Goal: Complete application form

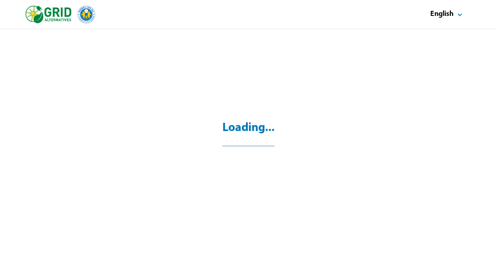
select select "**"
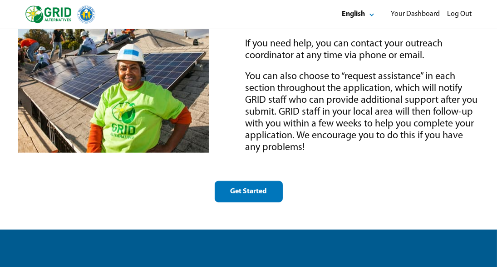
scroll to position [1393, 0]
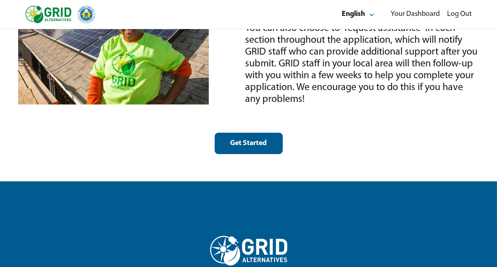
click at [272, 145] on div "Get Started" at bounding box center [248, 143] width 53 height 10
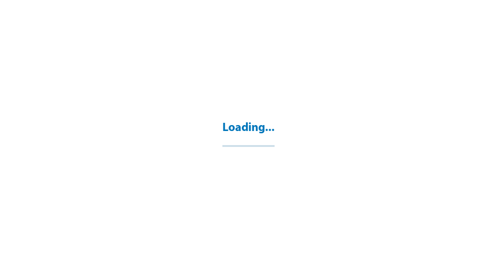
select select "**"
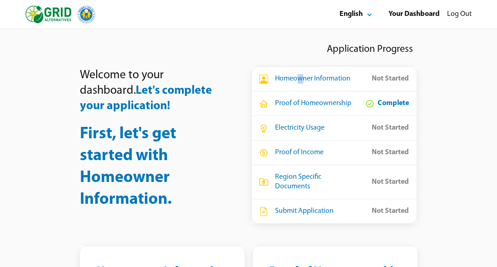
drag, startPoint x: 300, startPoint y: 83, endPoint x: 288, endPoint y: 83, distance: 11.4
click at [299, 83] on div "Homeowner Information" at bounding box center [313, 79] width 75 height 10
click at [262, 81] on icon at bounding box center [263, 78] width 9 height 9
click at [262, 80] on icon at bounding box center [263, 78] width 9 height 9
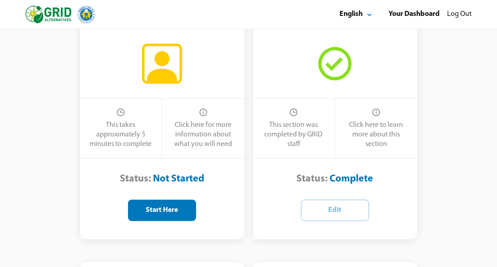
scroll to position [242, 0]
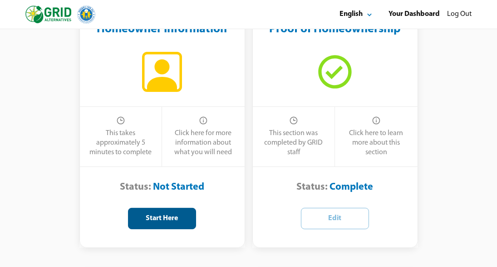
click at [179, 214] on div "Start Here" at bounding box center [162, 218] width 53 height 10
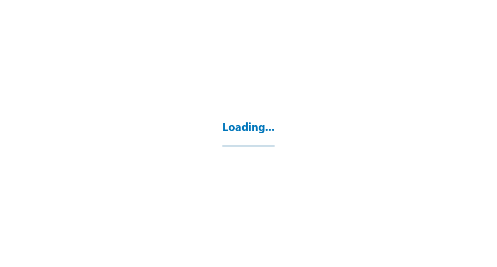
select select "**"
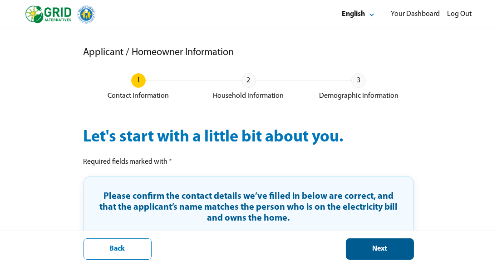
click at [375, 240] on div "Back Next" at bounding box center [248, 248] width 497 height 36
click at [375, 242] on button "Next" at bounding box center [380, 248] width 68 height 21
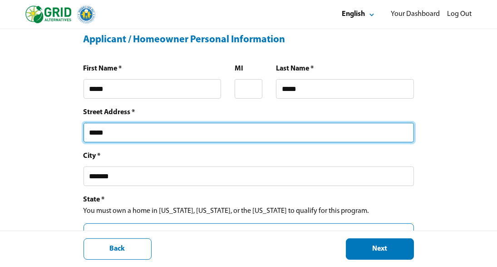
type input "**********"
type input "*"
type input "**********"
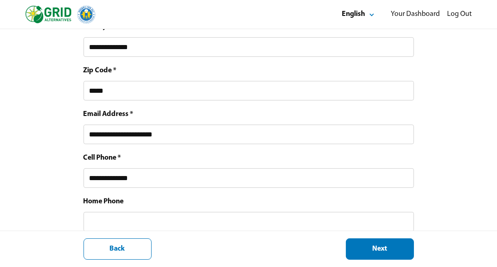
scroll to position [467, 0]
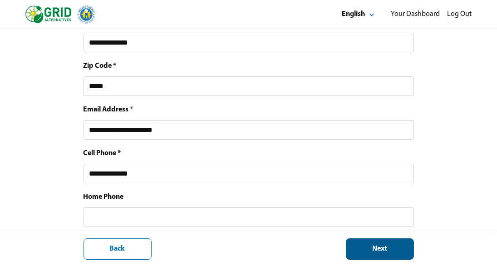
click at [391, 246] on div "Next" at bounding box center [380, 249] width 53 height 10
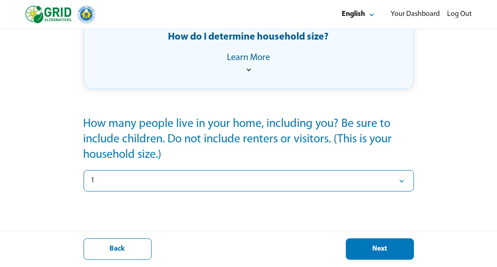
scroll to position [169, 0]
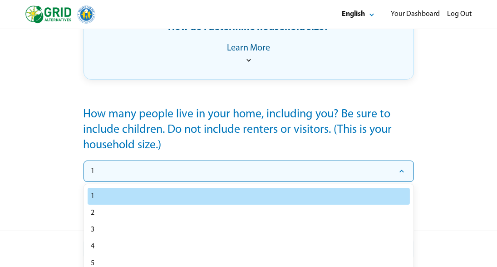
click at [404, 173] on icon "Select" at bounding box center [401, 171] width 9 height 9
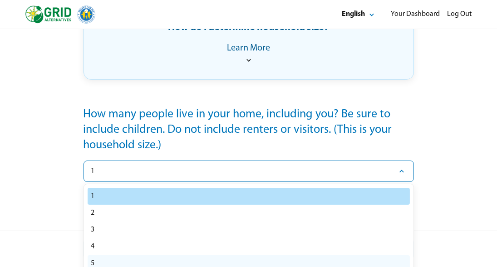
select select "*"
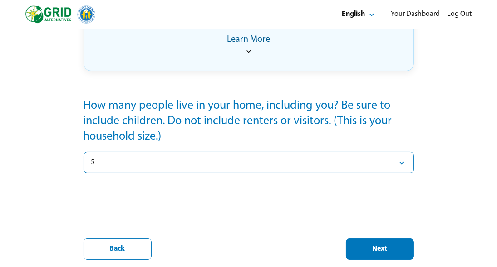
scroll to position [193, 0]
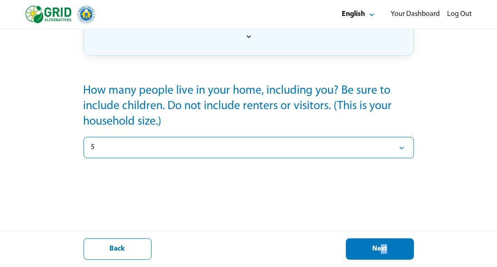
drag, startPoint x: 385, startPoint y: 234, endPoint x: 380, endPoint y: 237, distance: 6.3
click at [380, 237] on div "Back Next" at bounding box center [248, 248] width 497 height 36
click at [378, 243] on button "Next" at bounding box center [380, 248] width 68 height 21
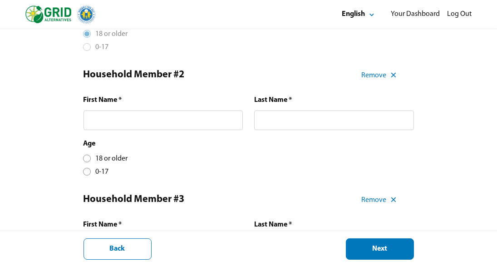
scroll to position [268, 0]
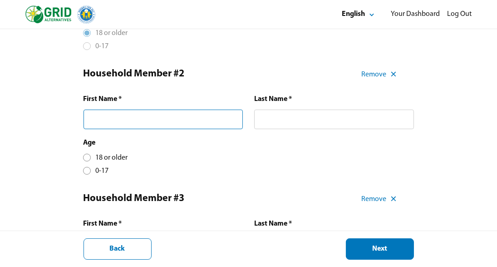
click at [202, 119] on input "text" at bounding box center [164, 119] width 160 height 20
click at [193, 120] on input "text" at bounding box center [164, 119] width 160 height 20
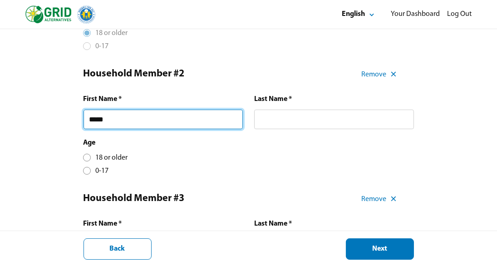
type input "*****"
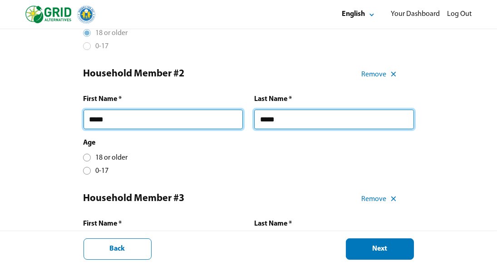
type input "*****"
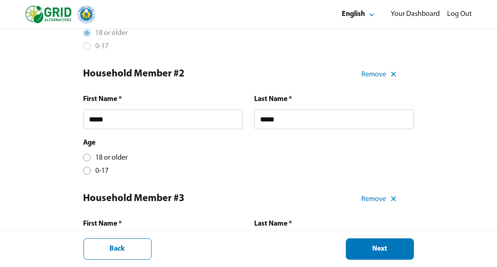
click at [89, 157] on div at bounding box center [86, 157] width 5 height 5
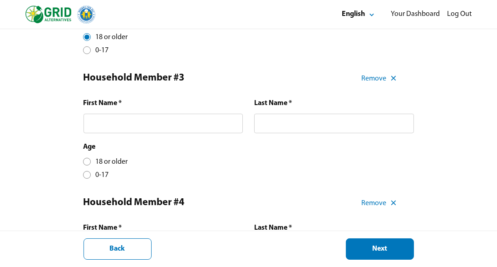
scroll to position [388, 0]
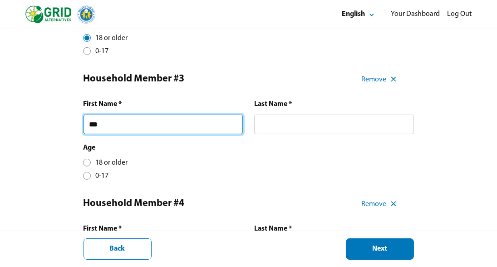
drag, startPoint x: 201, startPoint y: 118, endPoint x: 200, endPoint y: 112, distance: 6.0
click at [200, 112] on div "First Name * ***" at bounding box center [164, 116] width 160 height 35
type input "*"
type input "*******"
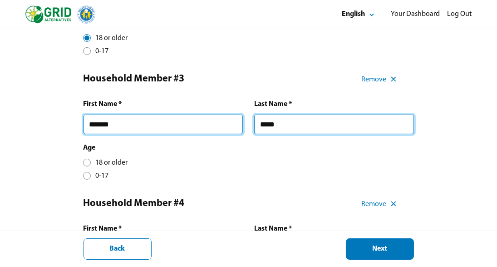
type input "*****"
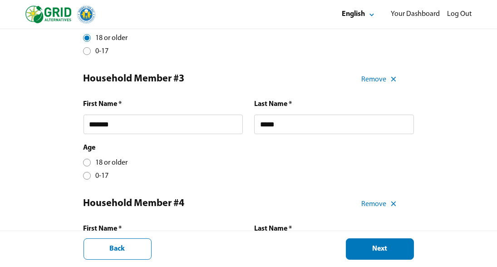
drag, startPoint x: 88, startPoint y: 162, endPoint x: 93, endPoint y: 161, distance: 5.5
click at [88, 162] on div at bounding box center [86, 162] width 5 height 5
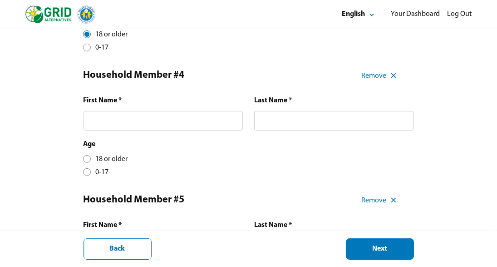
scroll to position [516, 0]
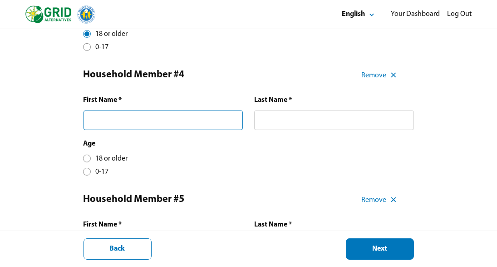
click at [216, 130] on input "text" at bounding box center [164, 120] width 160 height 20
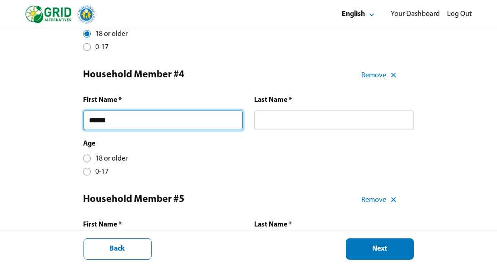
type input "******"
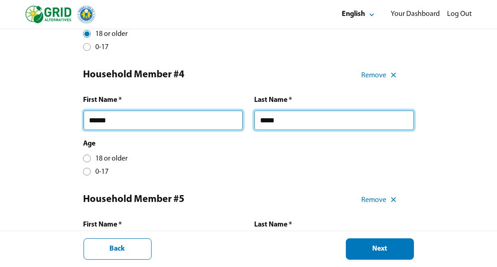
type input "*****"
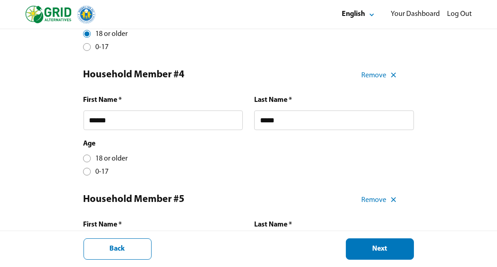
click at [89, 159] on div at bounding box center [86, 158] width 5 height 5
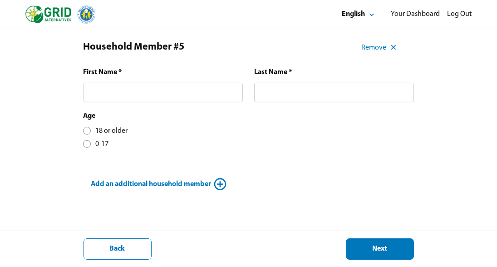
scroll to position [673, 0]
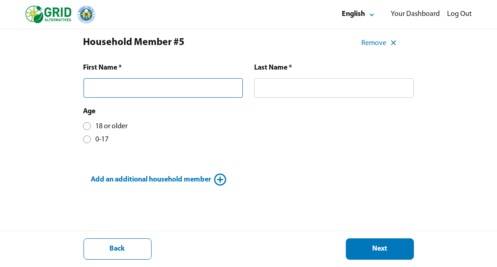
click at [176, 95] on input "text" at bounding box center [164, 88] width 160 height 20
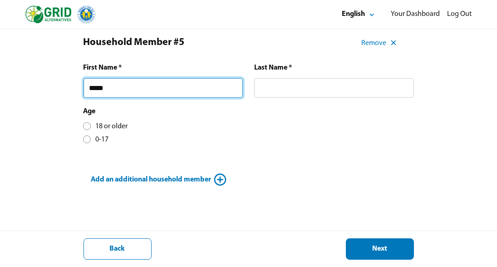
type input "*****"
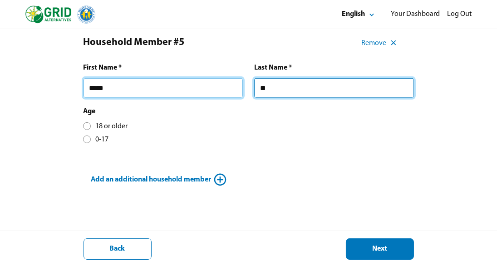
type input "*"
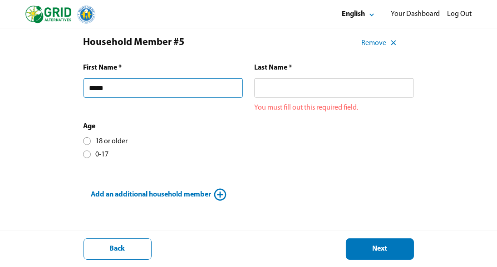
drag, startPoint x: 110, startPoint y: 89, endPoint x: 93, endPoint y: 90, distance: 17.3
click at [93, 90] on input "*****" at bounding box center [164, 88] width 160 height 20
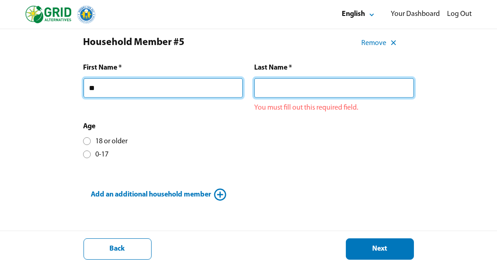
type input "*"
type input "*****"
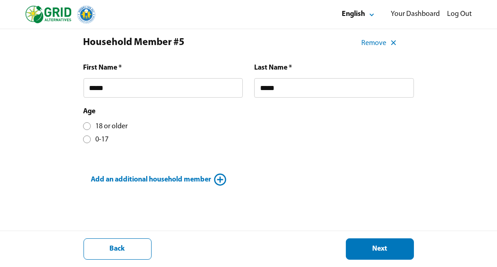
click at [85, 142] on div "18 or older 0-17" at bounding box center [106, 133] width 44 height 23
click at [89, 128] on div at bounding box center [86, 125] width 5 height 5
click at [400, 245] on div "Next" at bounding box center [380, 249] width 53 height 10
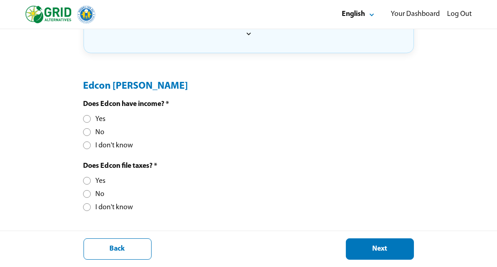
scroll to position [272, 0]
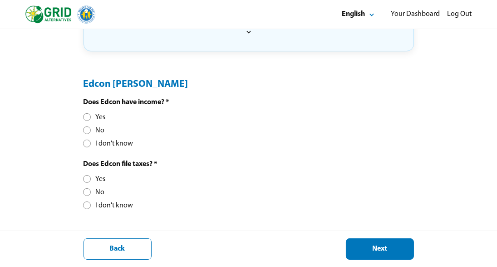
click at [85, 121] on div "Yes No I don't know" at bounding box center [109, 131] width 50 height 36
click at [86, 117] on div at bounding box center [86, 116] width 5 height 5
click at [87, 178] on div at bounding box center [86, 178] width 5 height 5
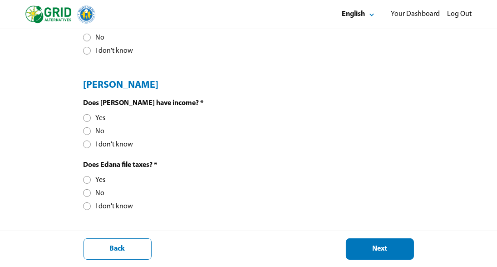
scroll to position [432, 0]
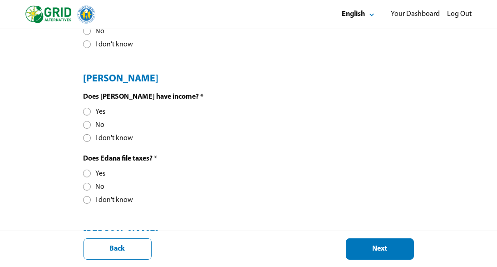
click at [86, 123] on div at bounding box center [86, 124] width 5 height 5
click at [89, 176] on div "Yes" at bounding box center [95, 174] width 22 height 10
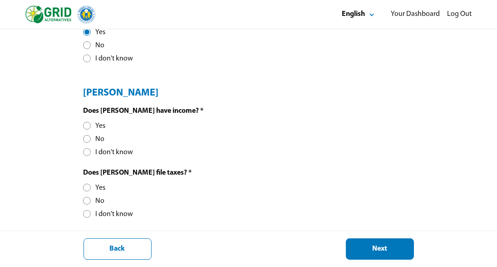
scroll to position [575, 0]
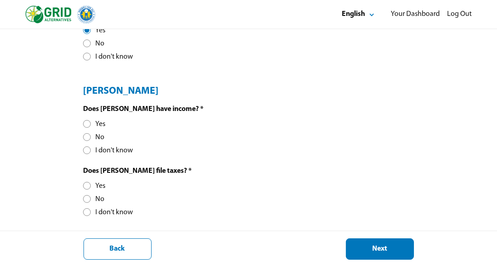
click at [86, 120] on div "Yes" at bounding box center [95, 124] width 22 height 10
click at [88, 187] on div at bounding box center [86, 185] width 5 height 5
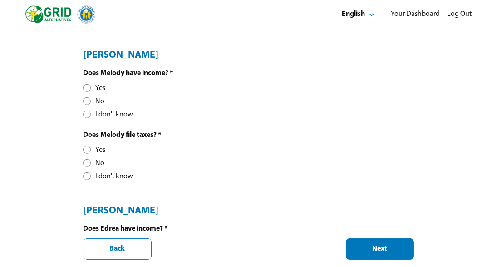
scroll to position [767, 0]
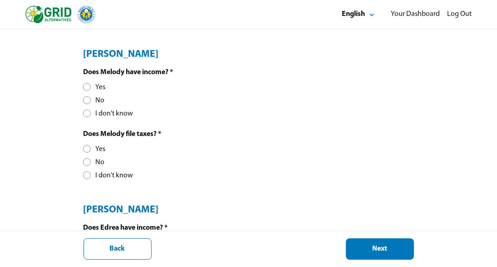
click at [88, 88] on div at bounding box center [86, 86] width 5 height 5
click at [89, 147] on div at bounding box center [86, 148] width 5 height 5
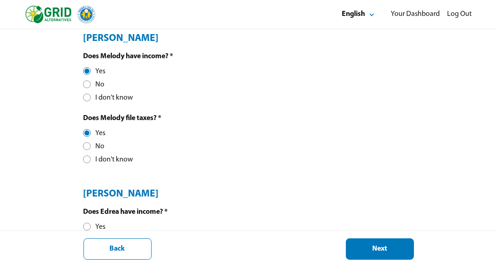
scroll to position [881, 0]
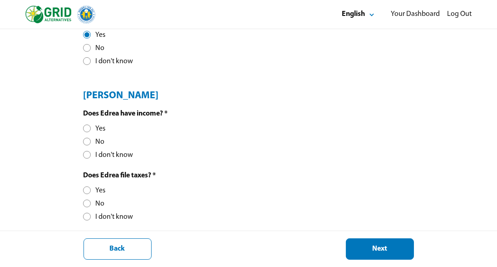
click at [85, 139] on div at bounding box center [86, 141] width 5 height 5
drag, startPoint x: 89, startPoint y: 196, endPoint x: 86, endPoint y: 202, distance: 7.3
click at [86, 202] on div "Yes No I don't know" at bounding box center [109, 204] width 50 height 36
click at [86, 202] on div at bounding box center [86, 203] width 5 height 5
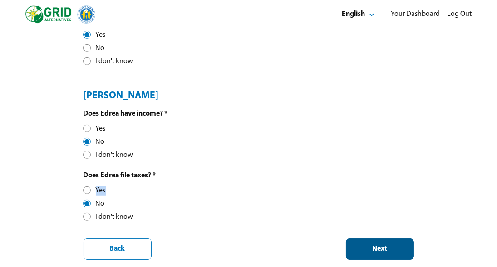
click at [365, 250] on div "Next" at bounding box center [380, 249] width 53 height 10
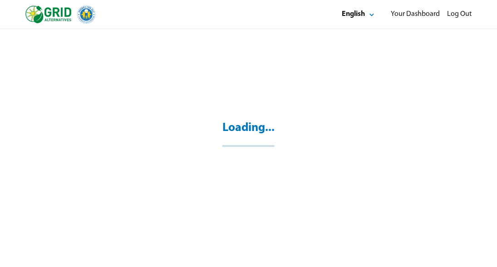
scroll to position [29, 0]
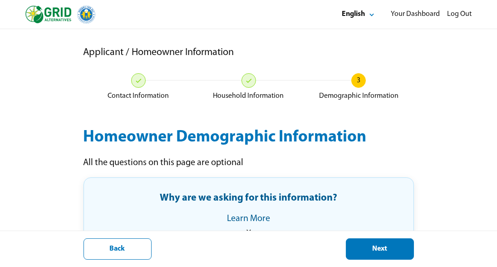
drag, startPoint x: 496, startPoint y: 64, endPoint x: 493, endPoint y: 96, distance: 31.5
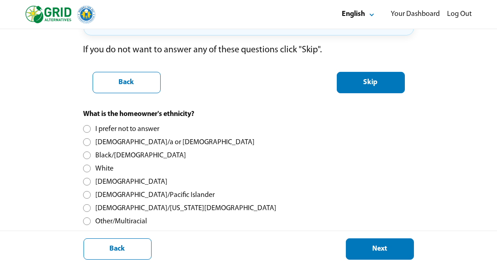
scroll to position [212, 0]
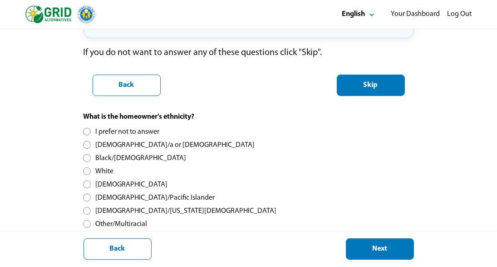
click at [88, 186] on div at bounding box center [86, 184] width 5 height 5
drag, startPoint x: 497, startPoint y: 118, endPoint x: 489, endPoint y: 148, distance: 32.1
click at [489, 148] on div "Applicant / Homeowner Information Contact Information Household Information 3 D…" at bounding box center [248, 183] width 497 height 732
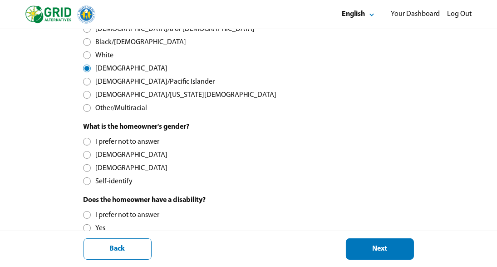
scroll to position [330, 0]
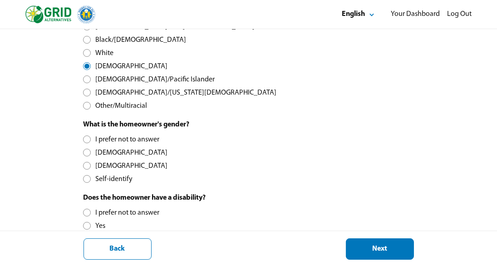
click at [90, 153] on div "[DEMOGRAPHIC_DATA]" at bounding box center [126, 153] width 84 height 10
drag, startPoint x: 496, startPoint y: 131, endPoint x: 487, endPoint y: 170, distance: 40.6
click at [485, 170] on div "Applicant / Homeowner Information Contact Information Household Information 3 D…" at bounding box center [248, 65] width 497 height 732
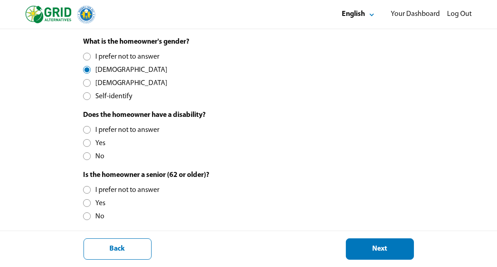
scroll to position [429, 0]
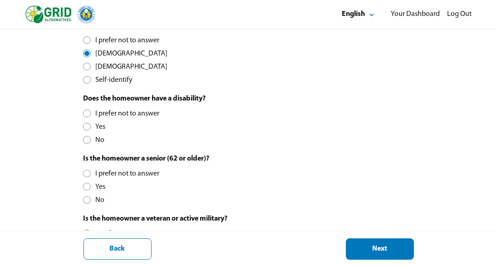
click at [86, 126] on div at bounding box center [86, 126] width 5 height 5
click at [88, 185] on div at bounding box center [86, 186] width 5 height 5
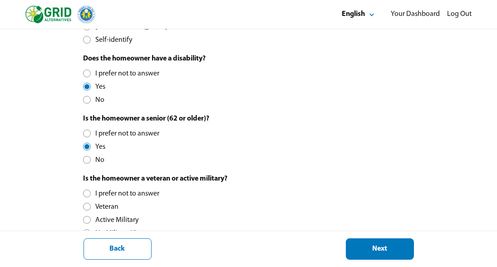
scroll to position [494, 0]
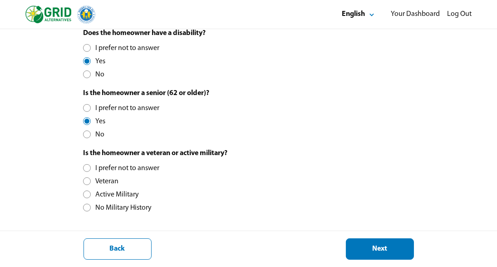
click at [89, 167] on div at bounding box center [86, 167] width 5 height 5
drag, startPoint x: 90, startPoint y: 183, endPoint x: 22, endPoint y: 254, distance: 98.9
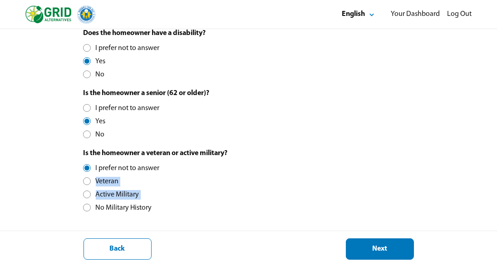
click at [89, 209] on div at bounding box center [86, 207] width 5 height 5
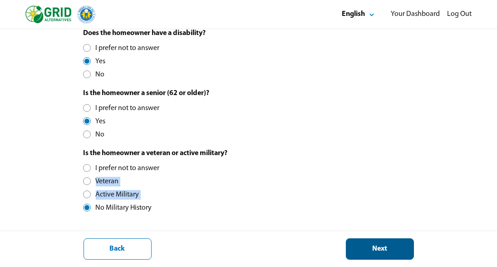
click at [390, 255] on button "Next" at bounding box center [380, 248] width 68 height 21
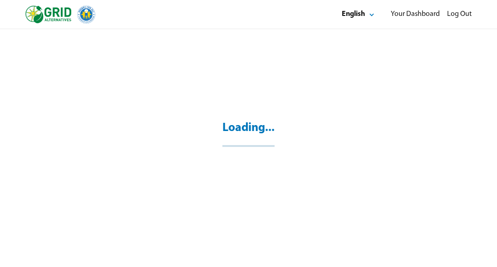
scroll to position [29, 0]
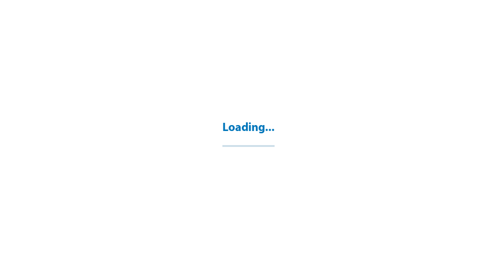
select select "**"
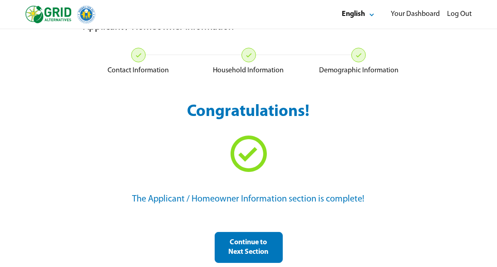
scroll to position [29, 0]
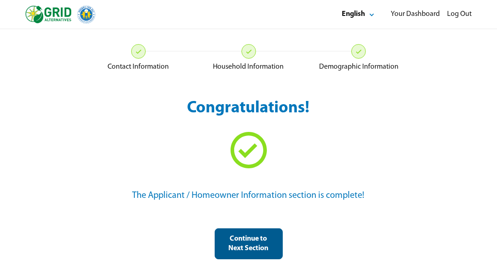
click at [247, 241] on div "Continue to Next Section" at bounding box center [248, 243] width 53 height 19
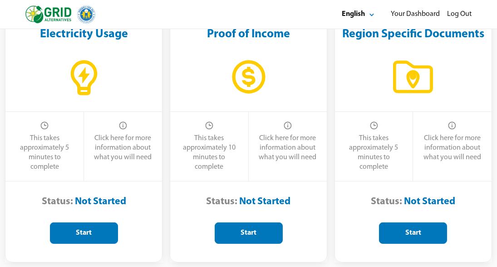
scroll to position [88, 0]
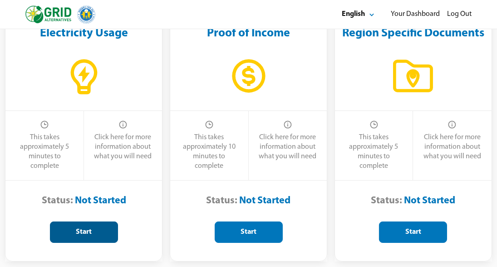
click at [63, 240] on button "Start" at bounding box center [84, 231] width 68 height 21
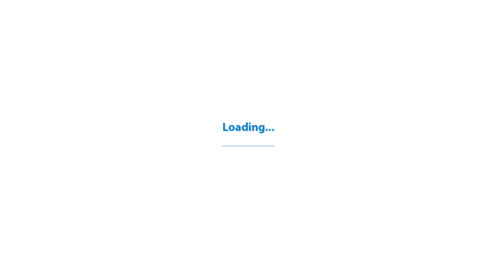
select select "**"
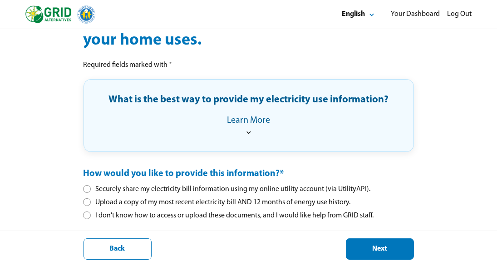
scroll to position [155, 0]
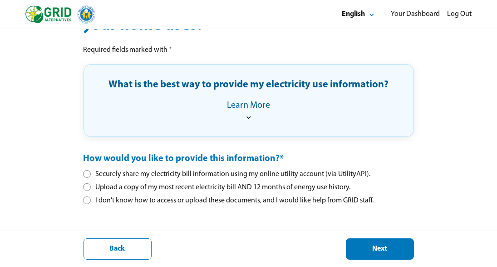
click at [85, 190] on div "Upload a copy of my most recent electricity bill AND 12 months of energy use hi…" at bounding box center [217, 188] width 267 height 10
click at [396, 247] on div "Next" at bounding box center [380, 249] width 53 height 10
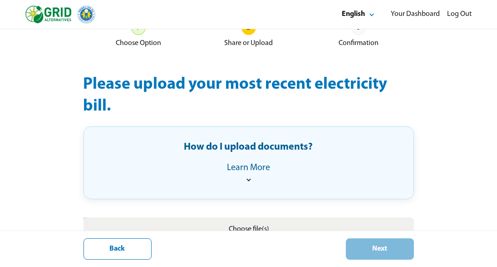
scroll to position [99, 0]
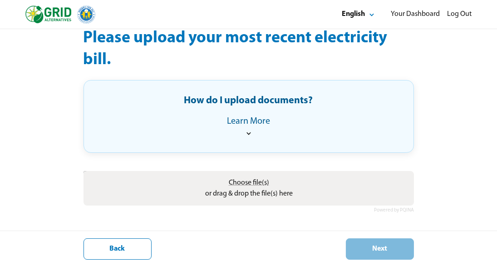
click at [248, 133] on icon at bounding box center [248, 132] width 9 height 9
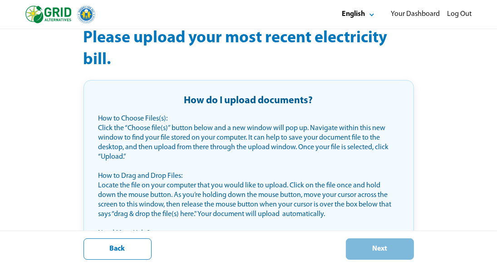
scroll to position [241, 0]
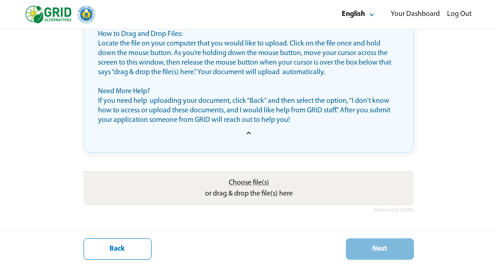
click at [256, 184] on span "Choose file(s)" at bounding box center [248, 182] width 40 height 7
click at [256, 173] on input "Choose file(s) or drag & drop the file(s) here" at bounding box center [249, 172] width 331 height 3
click at [415, 93] on div "Electricity Use Choose Option 2 Share or Upload 3 Confirmation Please upload yo…" at bounding box center [248, 33] width 349 height 468
click at [132, 245] on div "Back" at bounding box center [117, 249] width 53 height 10
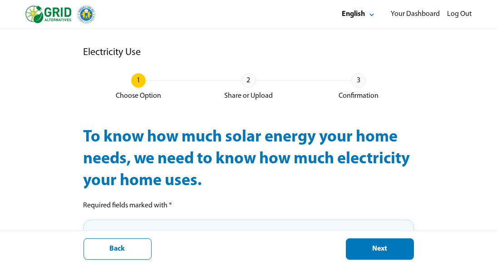
scroll to position [155, 0]
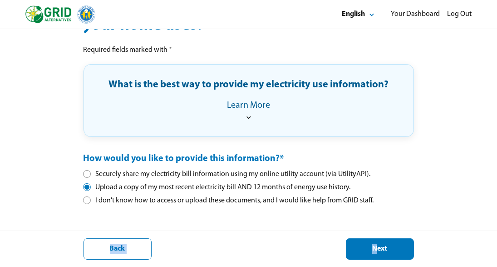
drag, startPoint x: 385, startPoint y: 217, endPoint x: 375, endPoint y: 234, distance: 19.8
click at [376, 233] on div "What is the best way to provide my electricity use information? Learn More How …" at bounding box center [249, 165] width 331 height 203
click at [367, 245] on div "Next" at bounding box center [380, 249] width 53 height 10
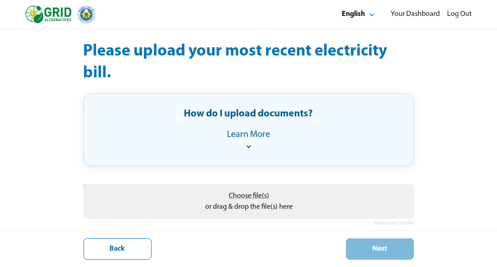
scroll to position [85, 0]
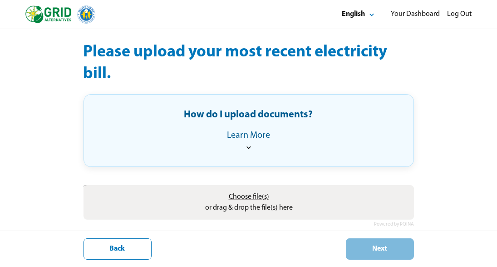
click at [383, 193] on div "Choose file(s) or drag & drop the file(s) here" at bounding box center [249, 202] width 331 height 35
click at [84, 185] on input "Choose file(s) or drag & drop the file(s) here" at bounding box center [249, 186] width 331 height 3
click at [223, 197] on label "Choose file(s) or drag & drop the file(s) here" at bounding box center [248, 202] width 95 height 29
click at [223, 188] on input "Choose file(s) or drag & drop the file(s) here" at bounding box center [249, 186] width 331 height 3
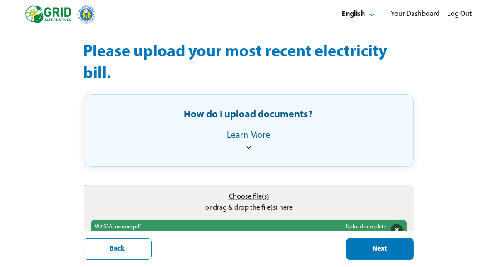
click at [257, 195] on span "Choose file(s)" at bounding box center [248, 196] width 40 height 7
click at [257, 188] on input "Choose file(s) or drag & drop the file(s) here" at bounding box center [249, 186] width 331 height 3
type input "**********"
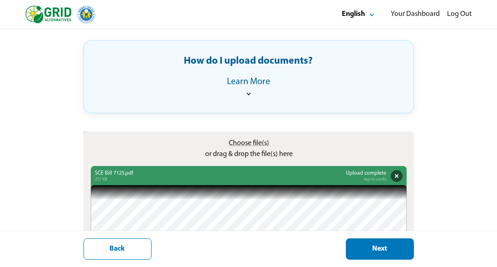
scroll to position [134, 0]
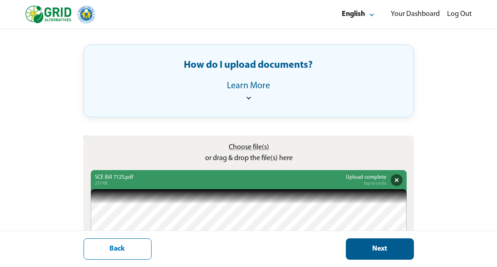
click at [359, 248] on div "Next" at bounding box center [380, 249] width 53 height 10
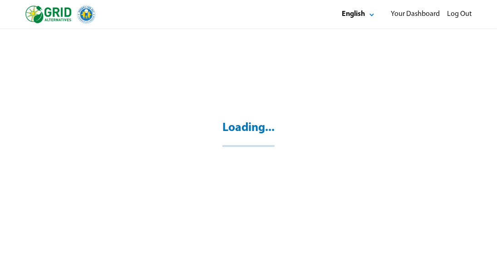
scroll to position [29, 0]
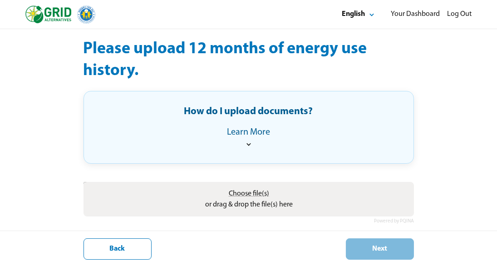
scroll to position [94, 0]
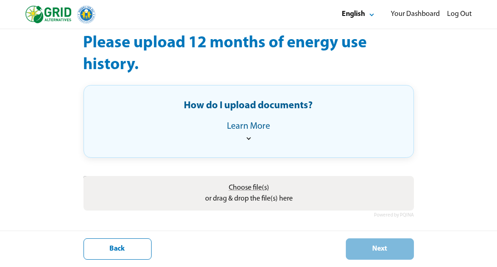
drag, startPoint x: 338, startPoint y: 185, endPoint x: 333, endPoint y: 185, distance: 5.0
click at [333, 185] on div "Choose file(s) or drag & drop the file(s) here" at bounding box center [249, 193] width 331 height 35
click at [84, 176] on input "Choose file(s) or drag & drop the file(s) here" at bounding box center [249, 177] width 331 height 3
type input "**********"
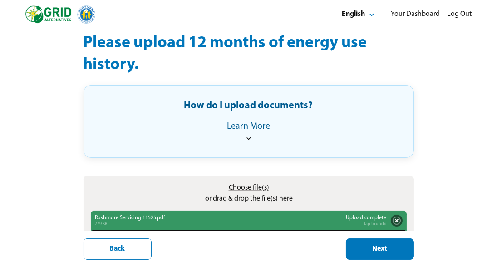
drag, startPoint x: 337, startPoint y: 223, endPoint x: 341, endPoint y: 230, distance: 7.9
drag, startPoint x: 341, startPoint y: 230, endPoint x: 334, endPoint y: 230, distance: 7.3
click at [362, 247] on div "Next" at bounding box center [380, 249] width 53 height 10
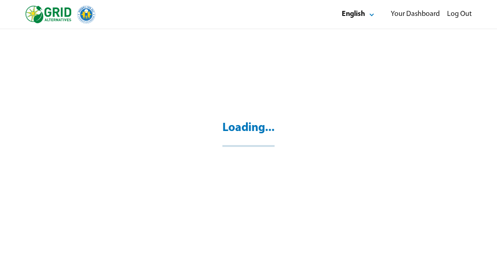
scroll to position [29, 0]
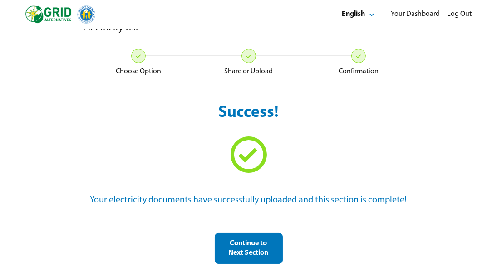
scroll to position [29, 0]
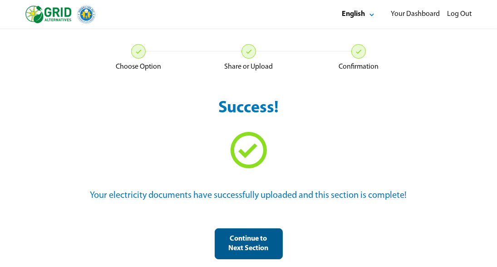
click at [263, 247] on div "Continue to Next Section" at bounding box center [248, 243] width 53 height 19
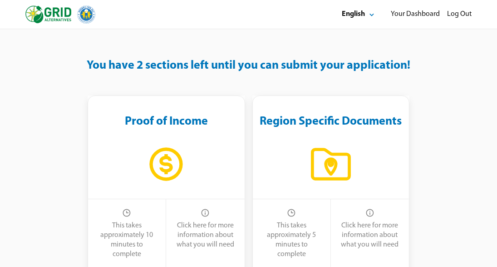
click at [164, 168] on icon at bounding box center [166, 164] width 40 height 40
click at [174, 165] on icon at bounding box center [166, 164] width 40 height 40
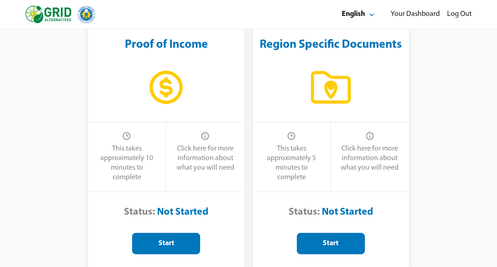
scroll to position [76, 0]
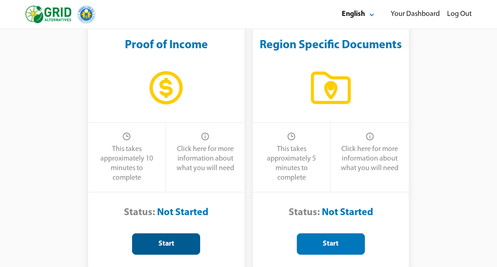
click at [188, 252] on button "Start" at bounding box center [166, 243] width 68 height 21
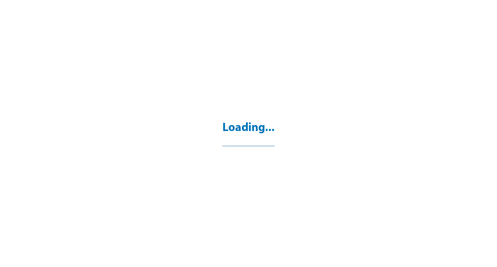
select select "**"
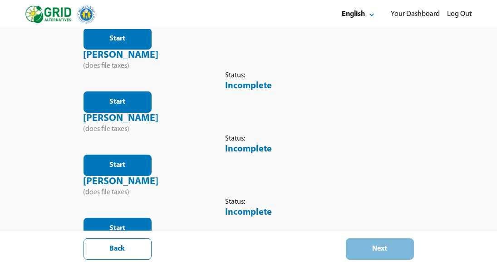
scroll to position [335, 0]
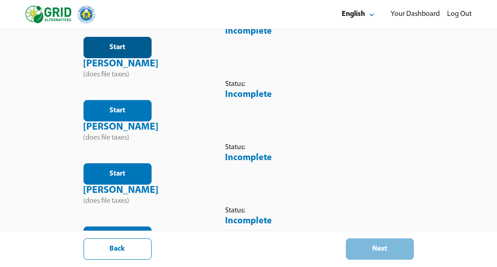
click at [144, 52] on div "Start" at bounding box center [117, 48] width 53 height 10
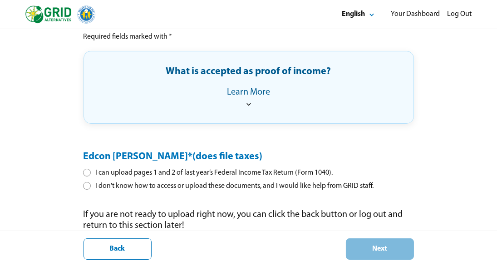
scroll to position [156, 0]
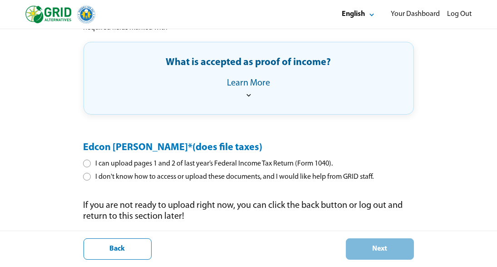
click at [91, 163] on div "I can upload pages 1 and 2 of last year’s Federal Income Tax Return (Form 1040)." at bounding box center [209, 164] width 250 height 10
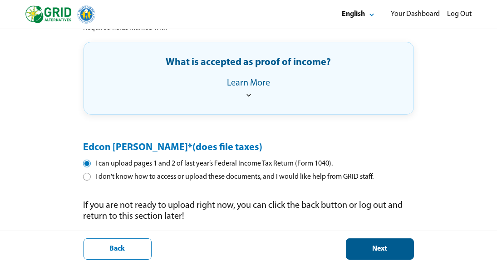
click at [399, 250] on div "Next" at bounding box center [380, 249] width 53 height 10
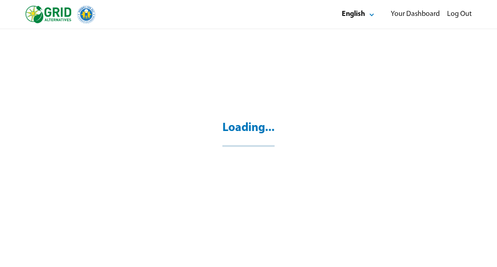
scroll to position [29, 0]
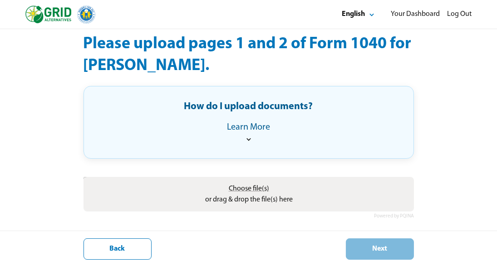
scroll to position [95, 0]
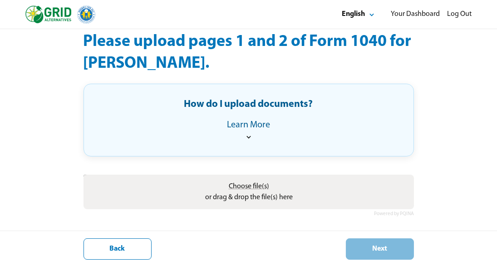
click at [273, 186] on label "Choose file(s) or drag & drop the file(s) here" at bounding box center [248, 191] width 95 height 29
click at [273, 177] on input "Choose file(s) or drag & drop the file(s) here" at bounding box center [249, 175] width 331 height 3
type input "**********"
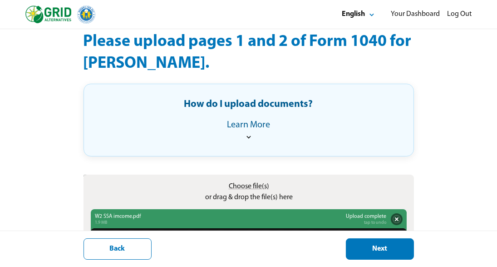
click at [370, 246] on div "Next" at bounding box center [380, 249] width 53 height 10
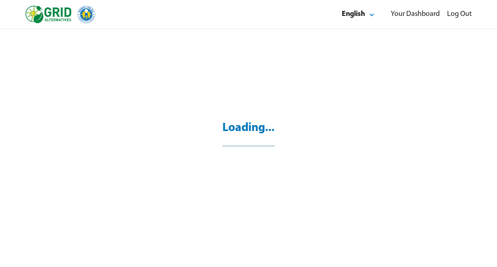
scroll to position [29, 0]
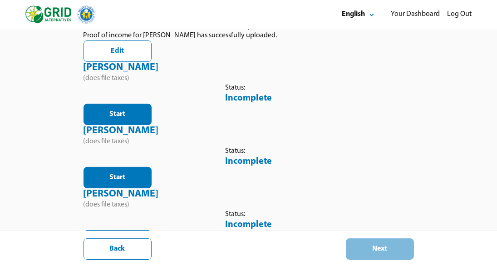
scroll to position [337, 0]
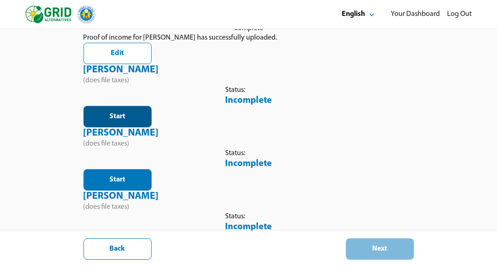
click at [144, 121] on div "Start" at bounding box center [117, 117] width 53 height 10
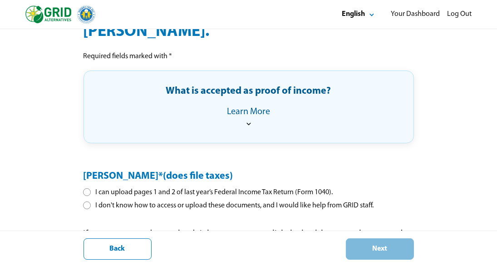
scroll to position [125, 0]
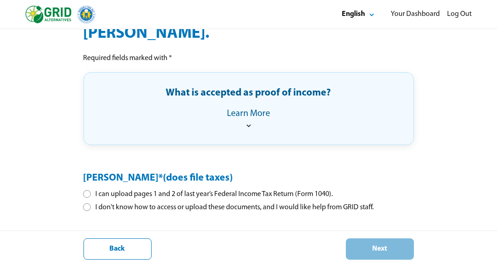
click at [88, 191] on div at bounding box center [86, 193] width 5 height 5
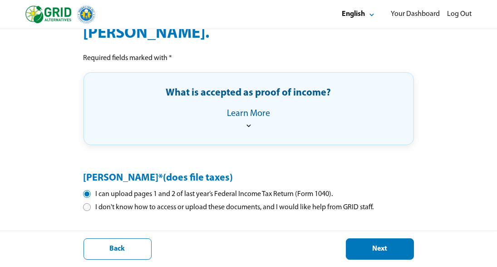
scroll to position [4, 5]
click at [87, 193] on div at bounding box center [86, 193] width 5 height 5
click at [86, 206] on div at bounding box center [86, 206] width 5 height 5
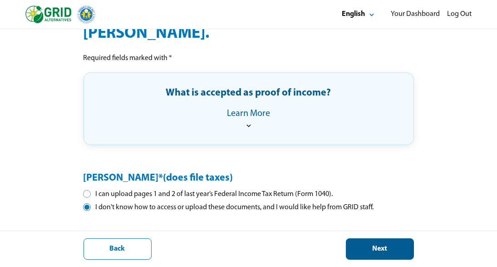
click at [385, 242] on button "Next" at bounding box center [380, 248] width 68 height 21
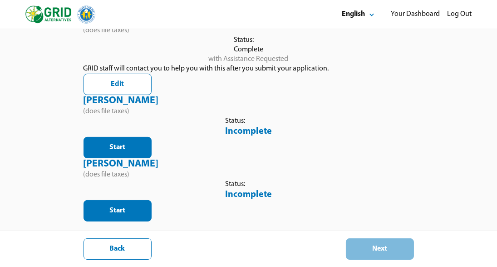
scroll to position [463, 0]
click at [152, 158] on button "Start" at bounding box center [118, 147] width 68 height 21
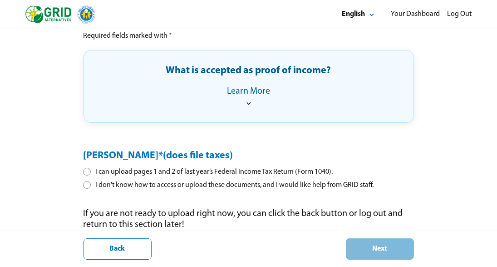
scroll to position [139, 0]
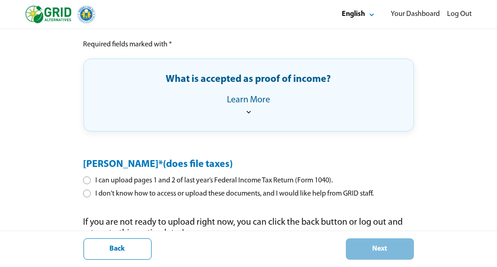
click at [89, 192] on div at bounding box center [86, 193] width 5 height 5
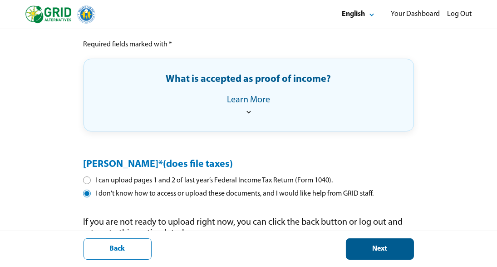
click at [392, 248] on div "Next" at bounding box center [380, 249] width 53 height 10
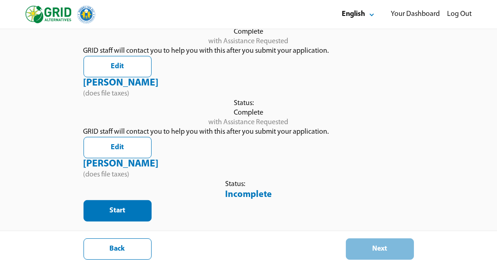
scroll to position [593, 0]
click at [152, 221] on button "Start" at bounding box center [118, 210] width 68 height 21
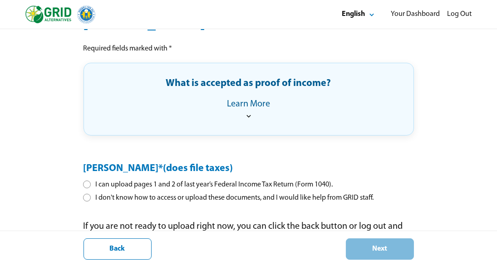
scroll to position [136, 0]
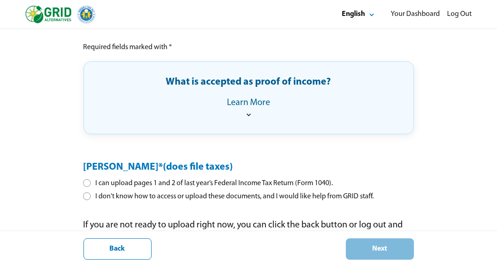
click at [88, 183] on div at bounding box center [86, 182] width 5 height 5
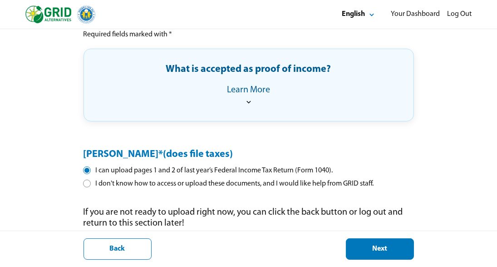
scroll to position [156, 0]
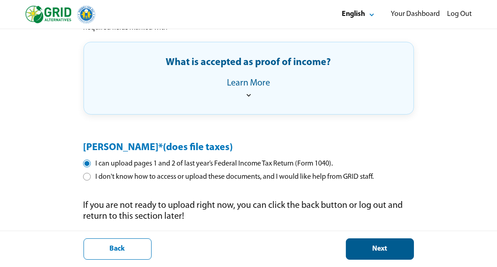
click at [388, 256] on button "Next" at bounding box center [380, 248] width 68 height 21
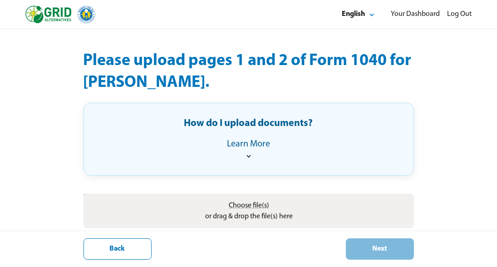
scroll to position [83, 0]
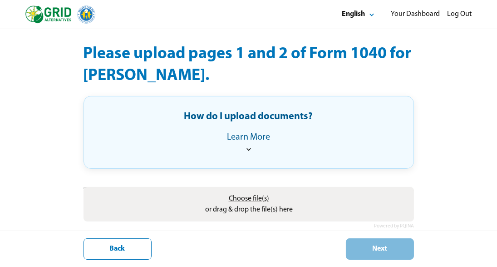
click at [277, 214] on label "Choose file(s) or drag & drop the file(s) here" at bounding box center [248, 203] width 95 height 29
click at [277, 189] on input "Choose file(s) or drag & drop the file(s) here" at bounding box center [249, 188] width 331 height 3
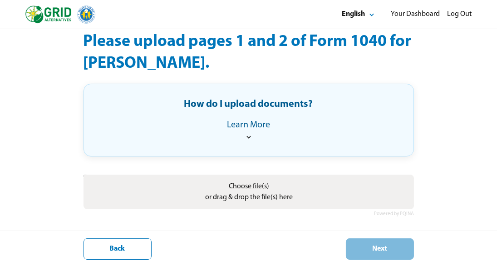
scroll to position [99, 0]
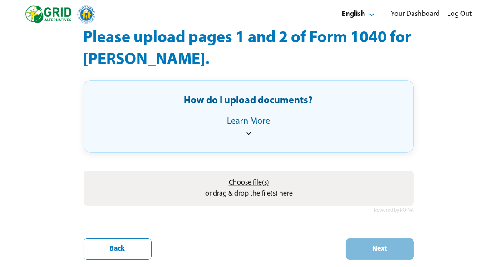
click at [242, 182] on span "Choose file(s)" at bounding box center [248, 182] width 40 height 7
click at [242, 173] on input "Choose file(s) or drag & drop the file(s) here" at bounding box center [249, 172] width 331 height 3
type input "**********"
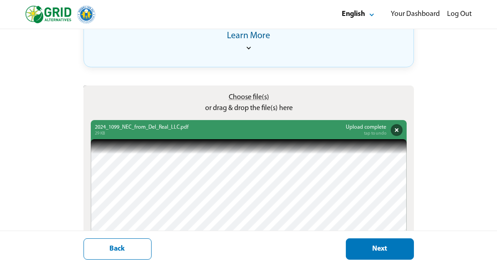
scroll to position [188, 0]
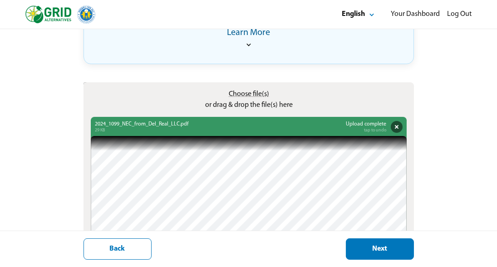
click at [352, 123] on div "Abort Retry Remove Upload Cancel Retry Remove 2024_1099_NEC_from_Del_Real_LLC.p…" at bounding box center [249, 189] width 316 height 145
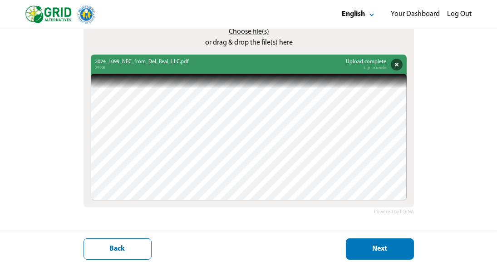
scroll to position [252, 0]
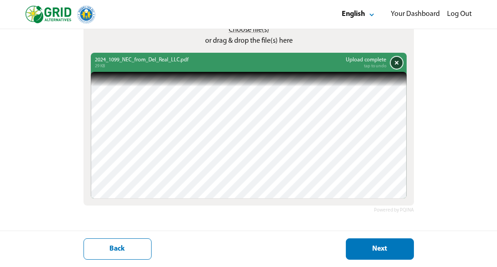
click at [393, 64] on button "Remove" at bounding box center [397, 63] width 12 height 12
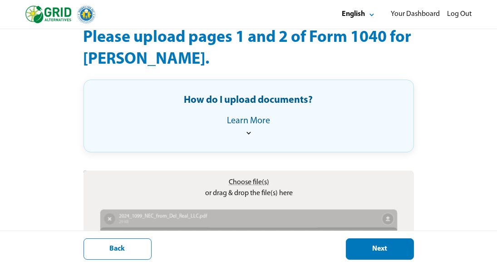
scroll to position [99, 0]
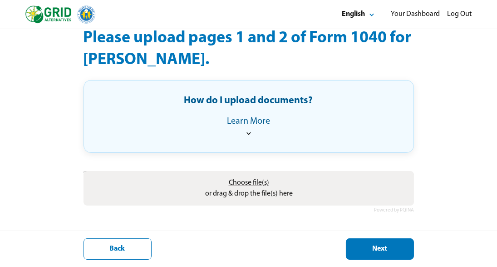
click at [239, 188] on label "Choose file(s) or drag & drop the file(s) here" at bounding box center [248, 187] width 95 height 29
click at [239, 173] on input "Choose file(s) or drag & drop the file(s) here" at bounding box center [249, 172] width 331 height 3
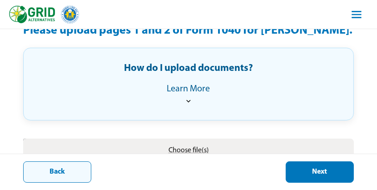
click at [85, 168] on button "Back" at bounding box center [57, 171] width 68 height 21
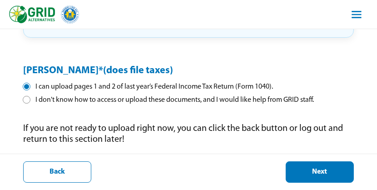
scroll to position [196, 0]
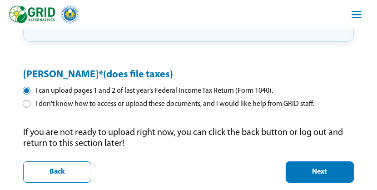
click at [26, 107] on div "I don't know how to access or upload these documents, and I would like help fro…" at bounding box center [168, 104] width 291 height 10
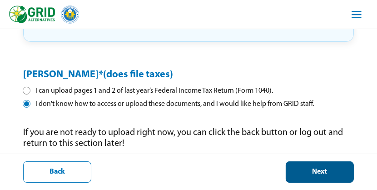
click at [335, 166] on button "Next" at bounding box center [320, 171] width 68 height 21
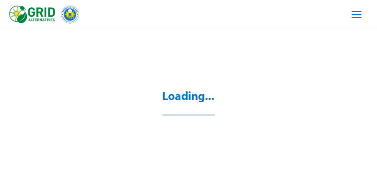
scroll to position [29, 0]
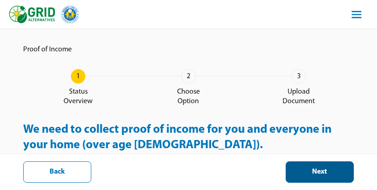
click at [336, 164] on button "Next" at bounding box center [320, 171] width 68 height 21
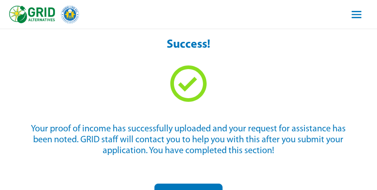
scroll to position [79, 0]
